Goal: Check status: Check status

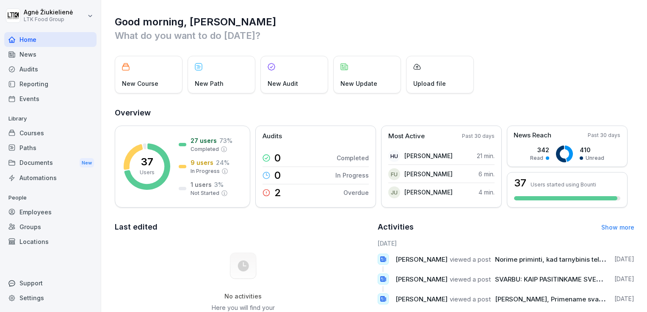
click at [36, 245] on div "Locations" at bounding box center [50, 241] width 92 height 15
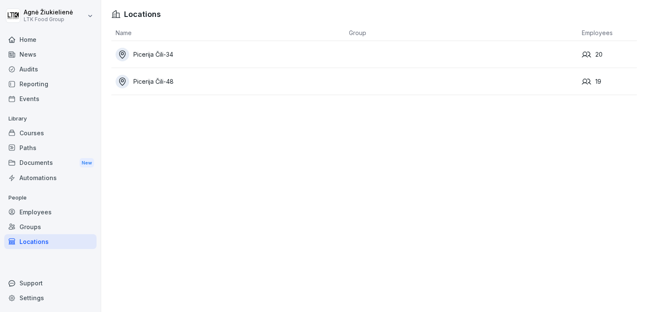
click at [157, 53] on div "Picerija Čili-34" at bounding box center [230, 55] width 229 height 14
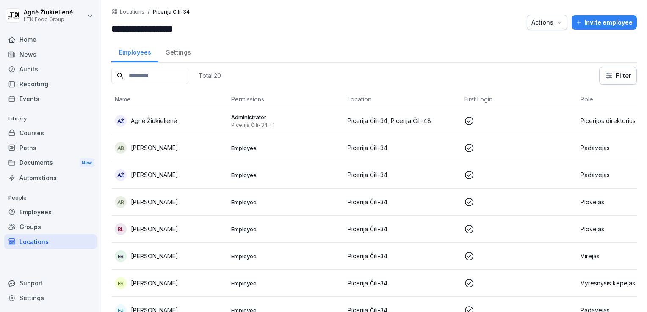
click at [36, 242] on div "Locations" at bounding box center [50, 241] width 92 height 15
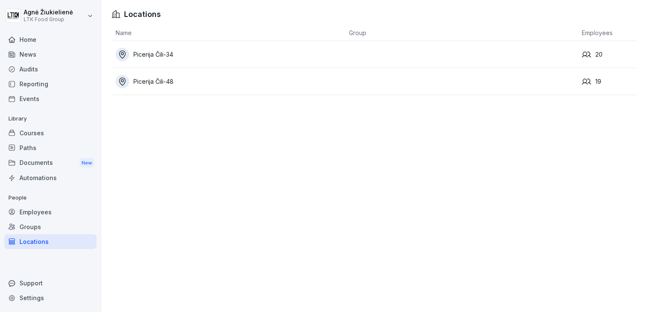
click at [146, 83] on div "Picerija Čili-48" at bounding box center [230, 82] width 229 height 14
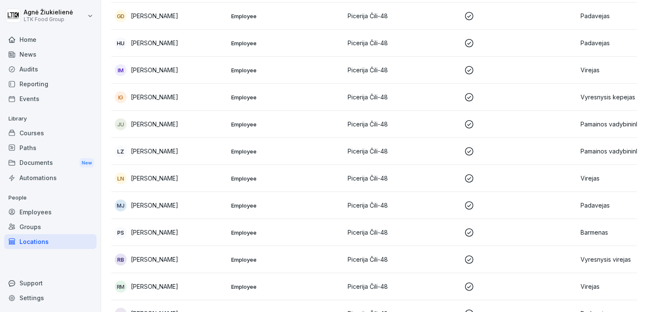
scroll to position [296, 0]
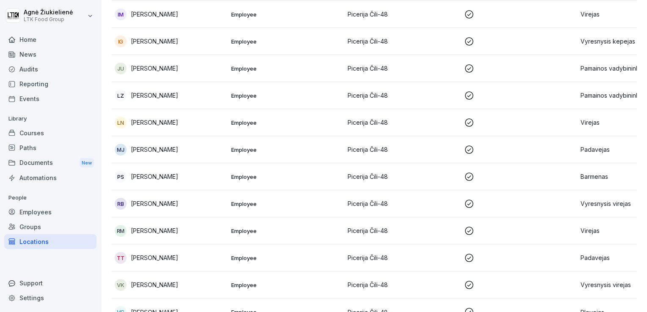
click at [152, 202] on p "[PERSON_NAME]" at bounding box center [154, 203] width 47 height 9
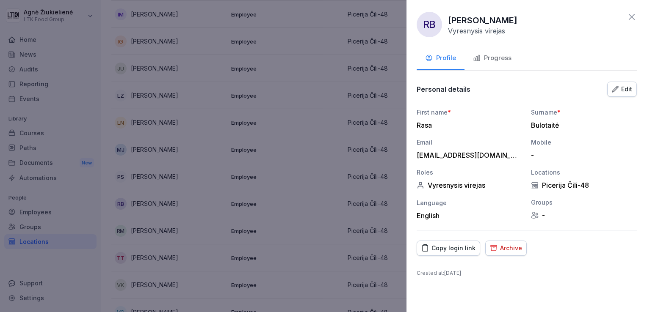
click at [489, 55] on div "Progress" at bounding box center [492, 58] width 39 height 10
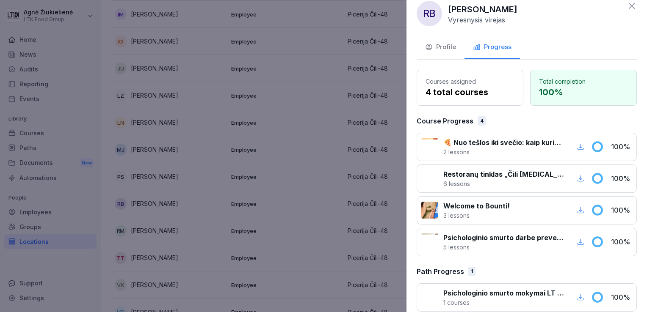
scroll to position [20, 0]
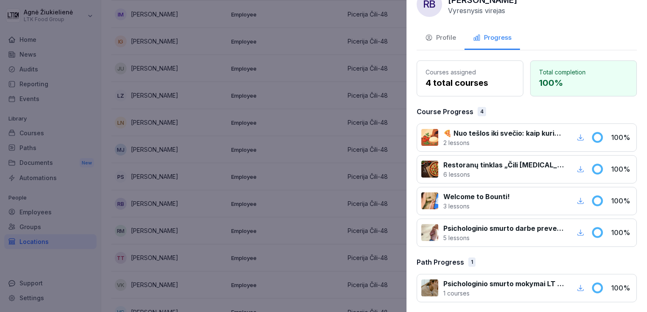
click at [442, 40] on div "Profile" at bounding box center [440, 38] width 31 height 10
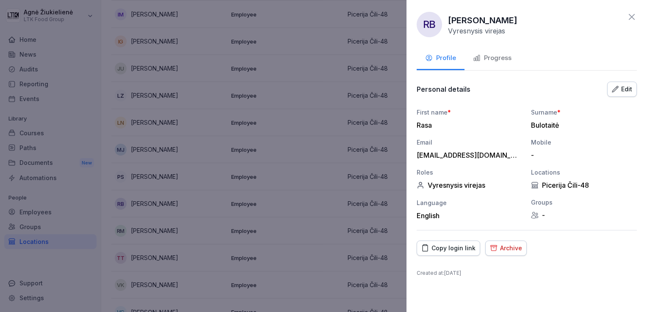
click at [490, 52] on button "Progress" at bounding box center [491, 58] width 55 height 23
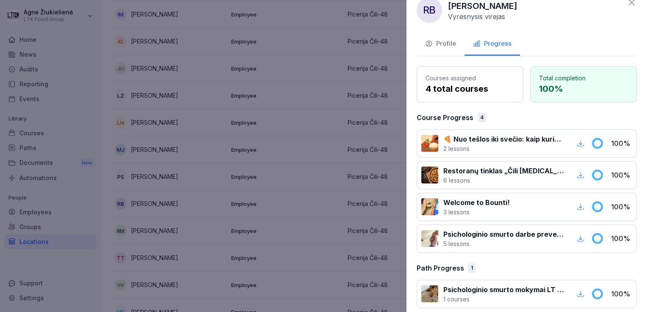
scroll to position [20, 0]
